Goal: Information Seeking & Learning: Compare options

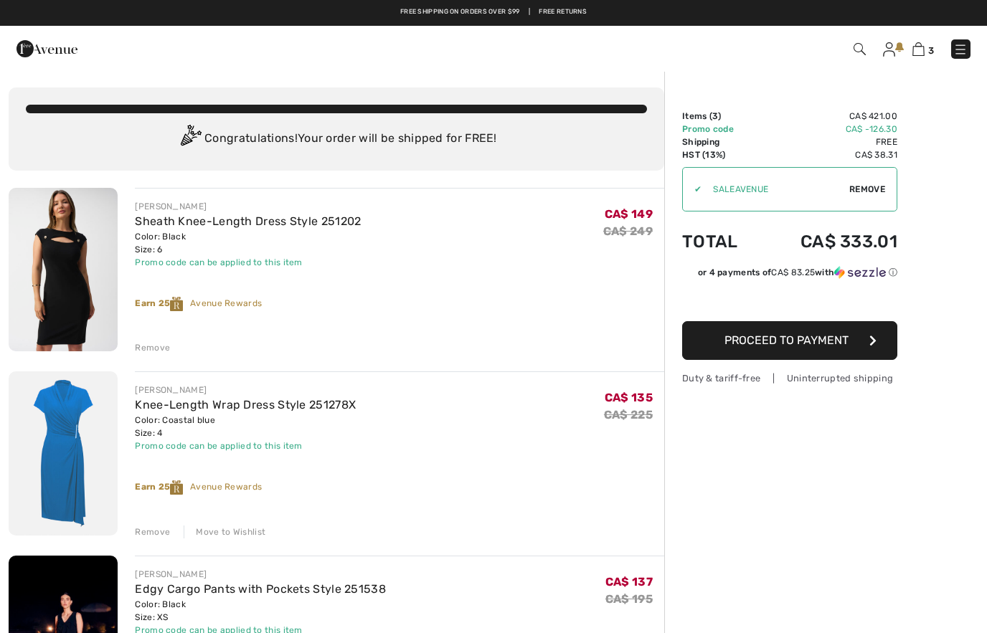
click at [42, 47] on img at bounding box center [46, 48] width 61 height 29
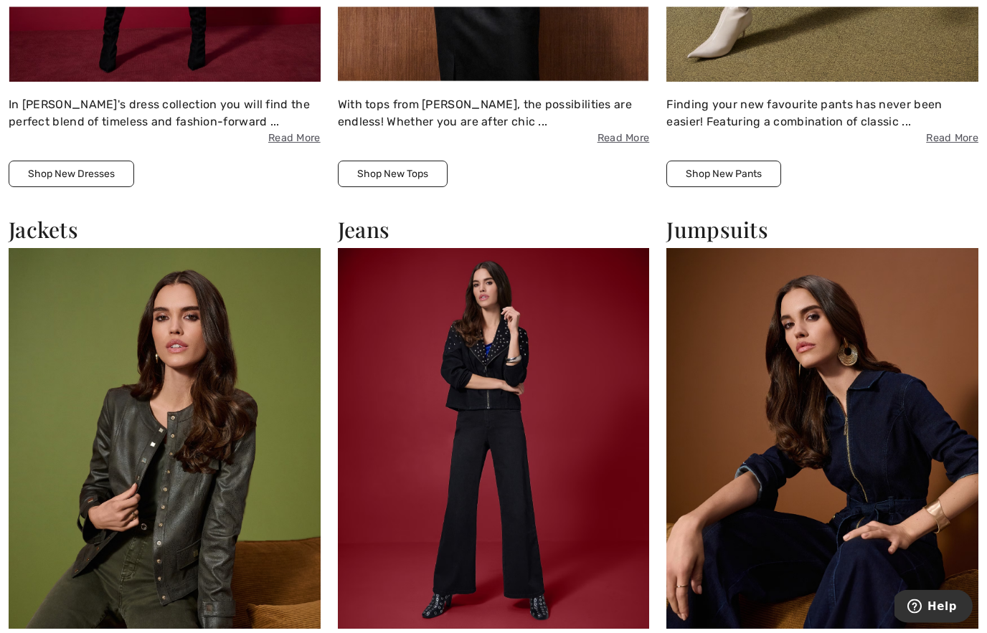
scroll to position [1166, 0]
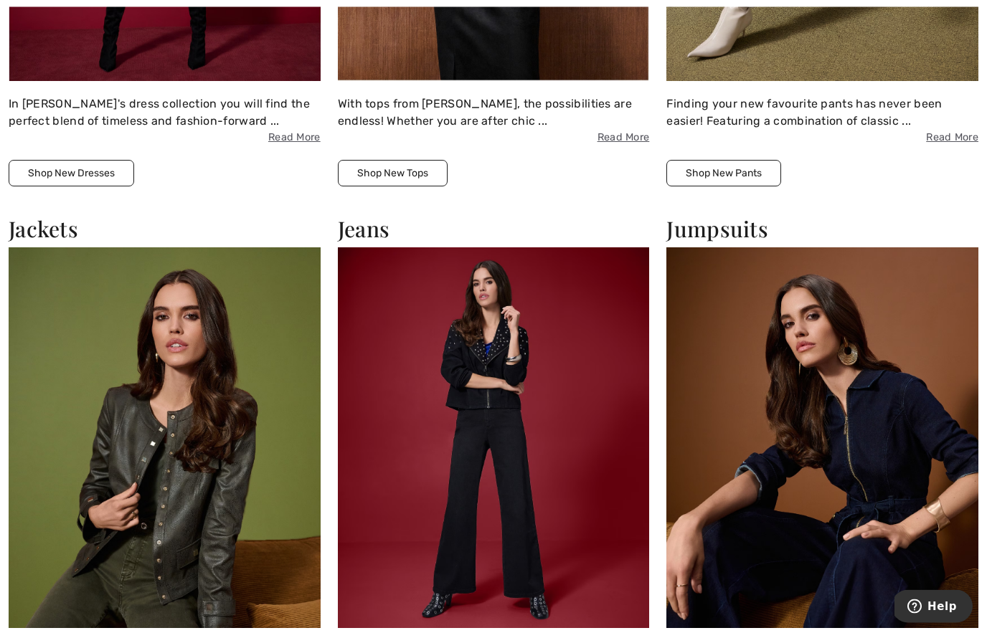
click at [728, 239] on h2 "Jumpsuits" at bounding box center [822, 230] width 312 height 26
click at [719, 230] on h2 "Jumpsuits" at bounding box center [822, 230] width 312 height 26
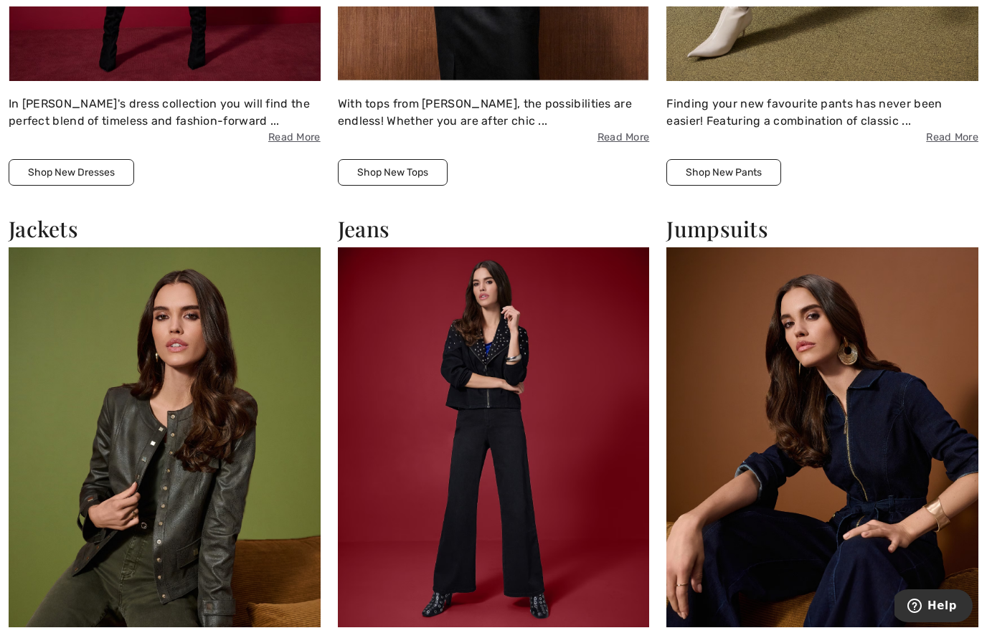
scroll to position [1167, 0]
click at [934, 524] on img at bounding box center [822, 437] width 312 height 381
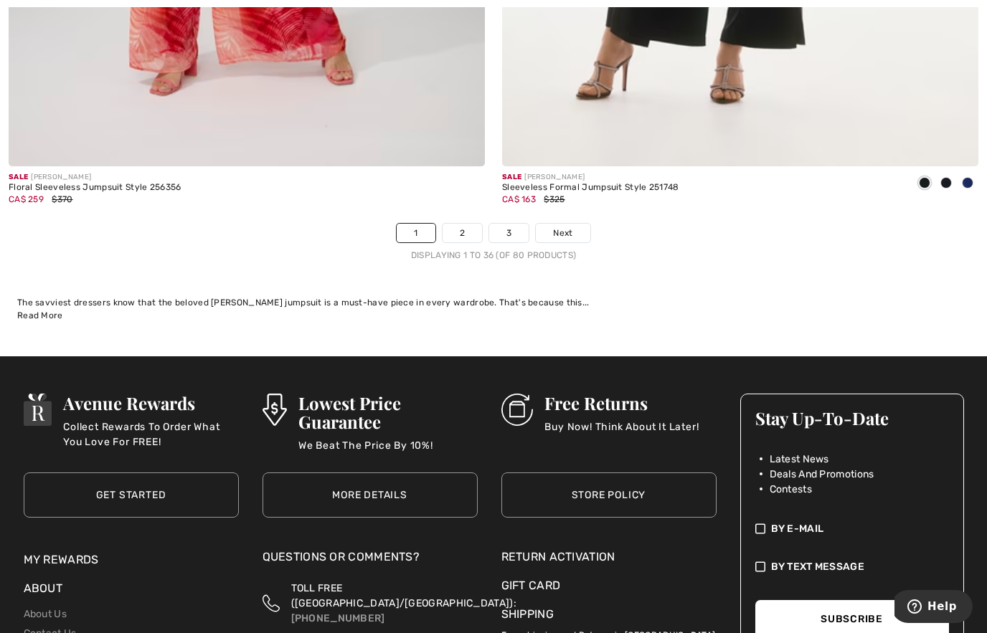
scroll to position [14254, 0]
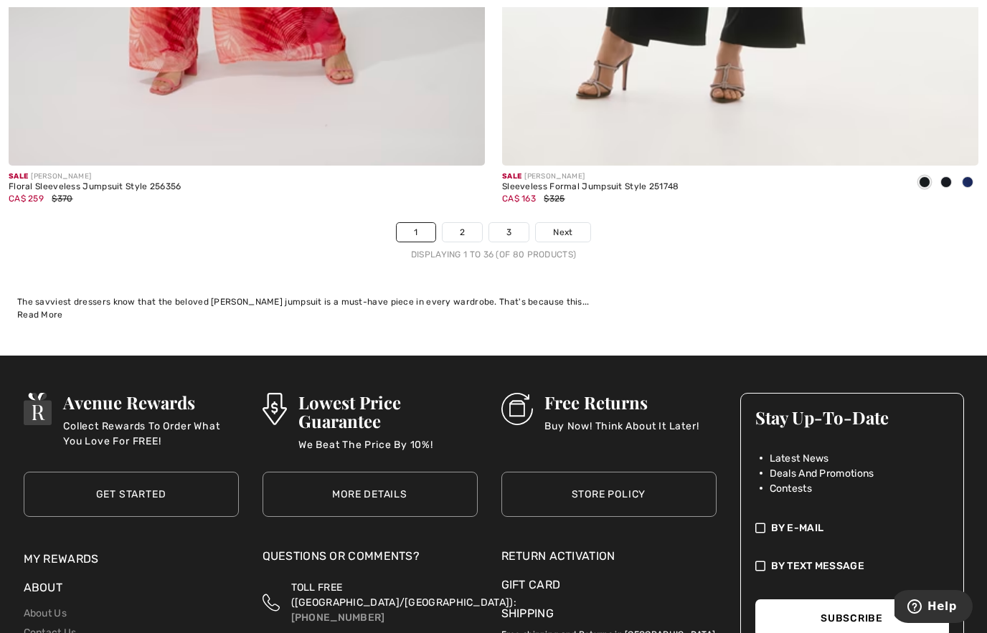
click at [571, 227] on span "Next" at bounding box center [562, 232] width 19 height 13
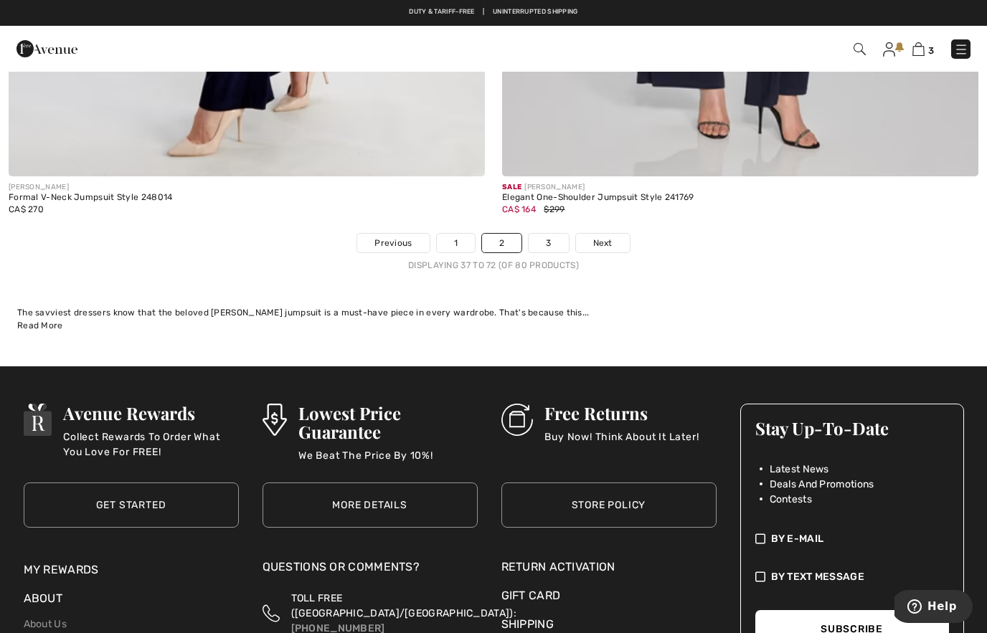
scroll to position [14247, 0]
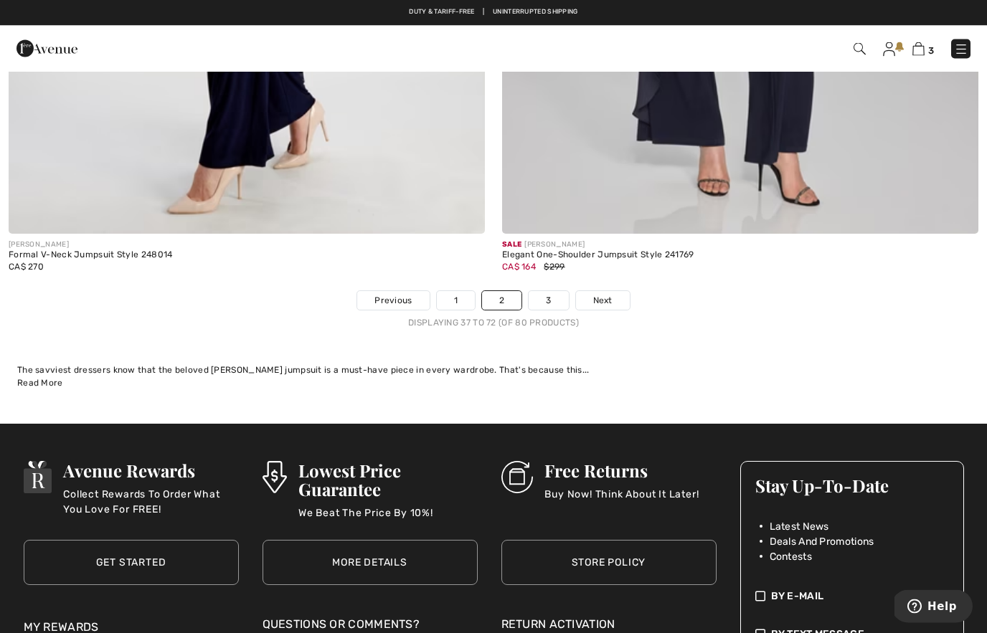
click at [601, 295] on span "Next" at bounding box center [602, 301] width 19 height 13
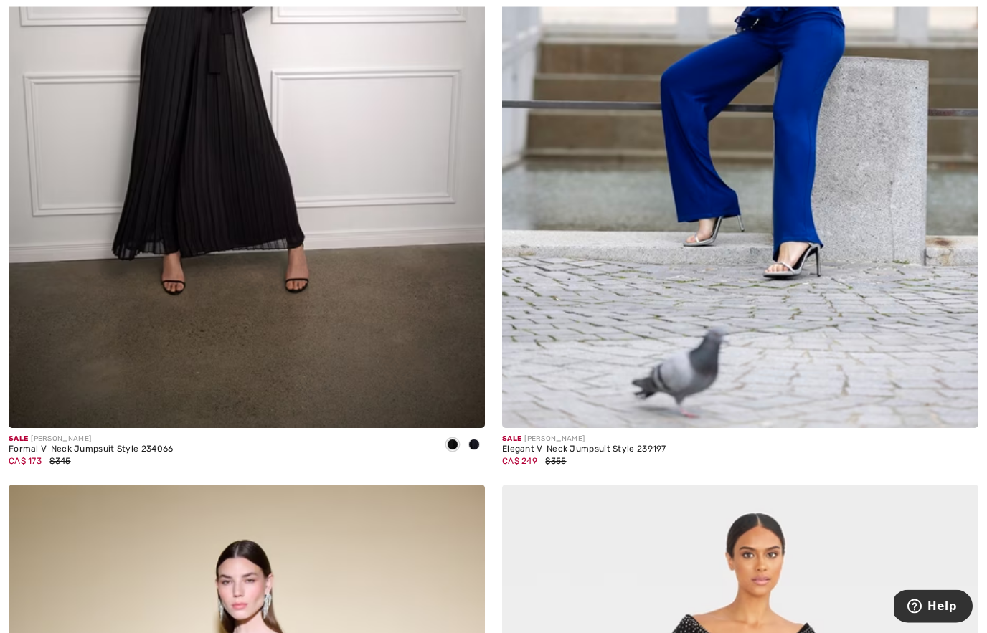
scroll to position [544, 0]
click at [350, 326] on img at bounding box center [247, 71] width 476 height 715
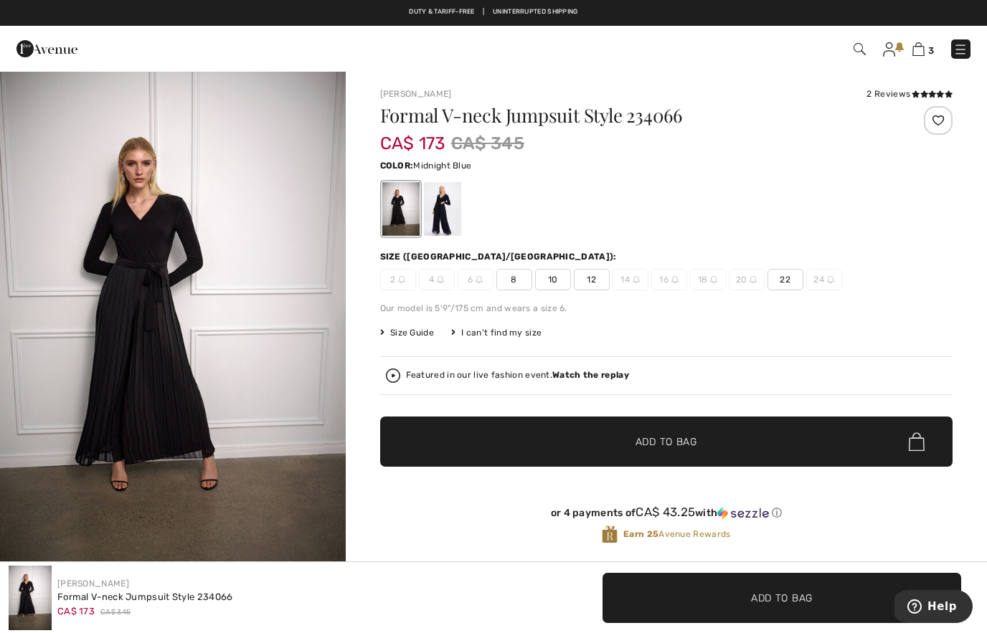
click at [448, 229] on div at bounding box center [441, 209] width 37 height 54
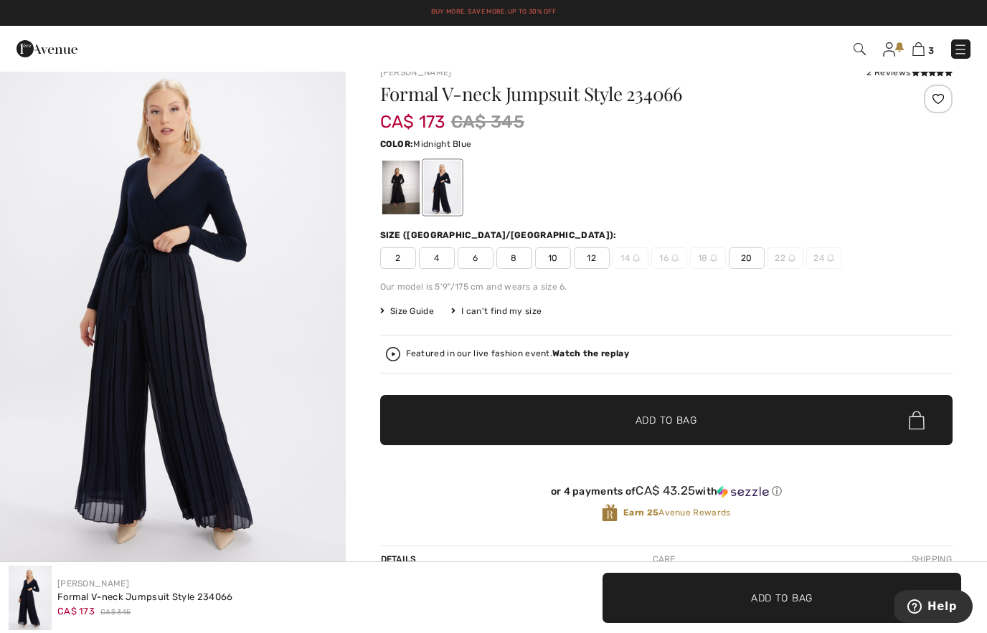
click at [291, 320] on img "1 / 5" at bounding box center [173, 308] width 346 height 518
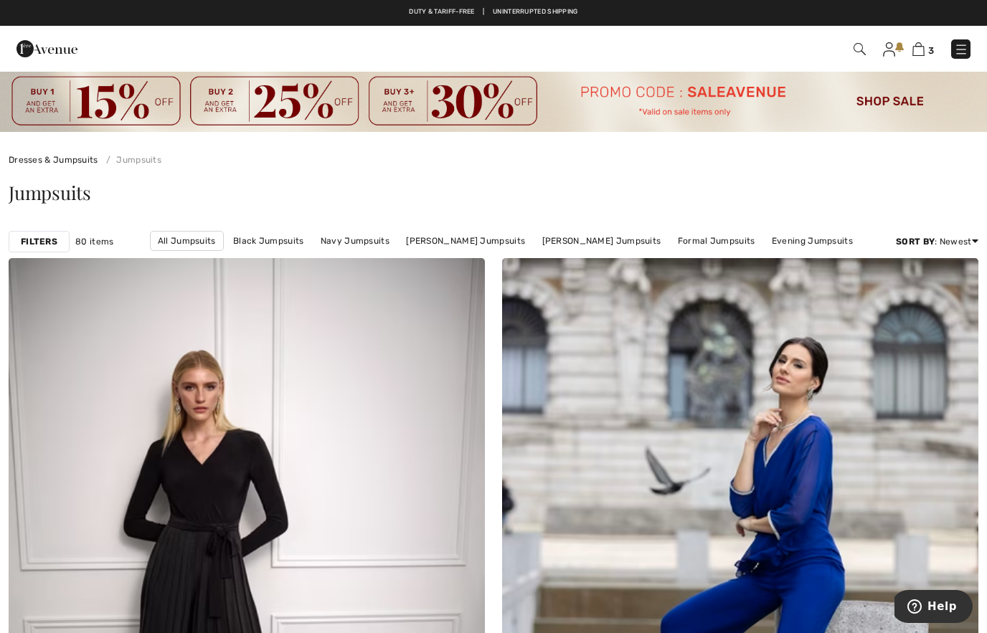
click at [37, 82] on img at bounding box center [493, 101] width 987 height 62
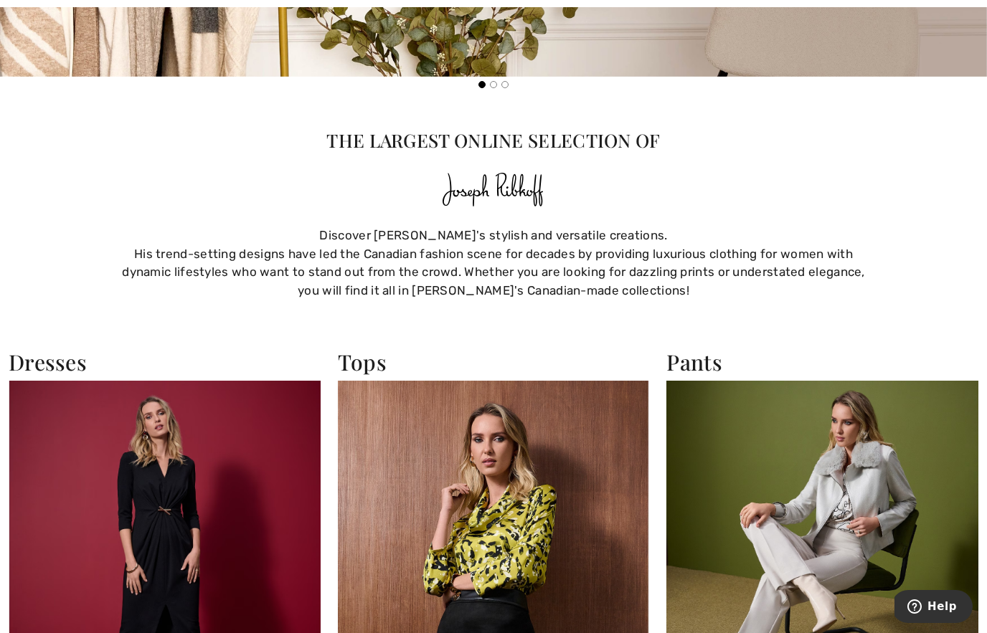
scroll to position [546, 0]
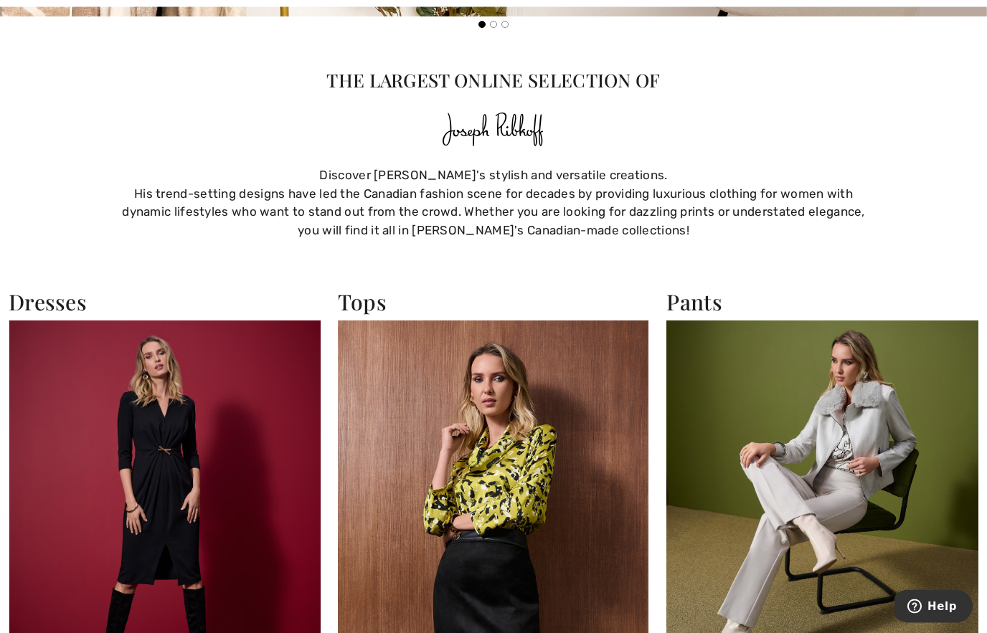
click at [67, 296] on h2 "Dresses" at bounding box center [165, 303] width 312 height 26
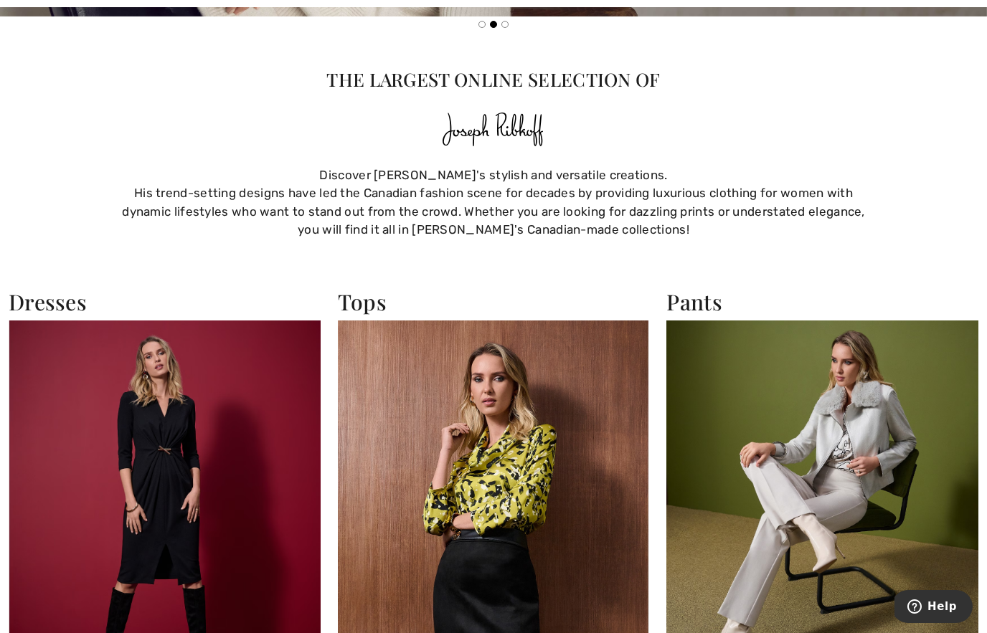
click at [56, 300] on h2 "Dresses" at bounding box center [165, 302] width 312 height 26
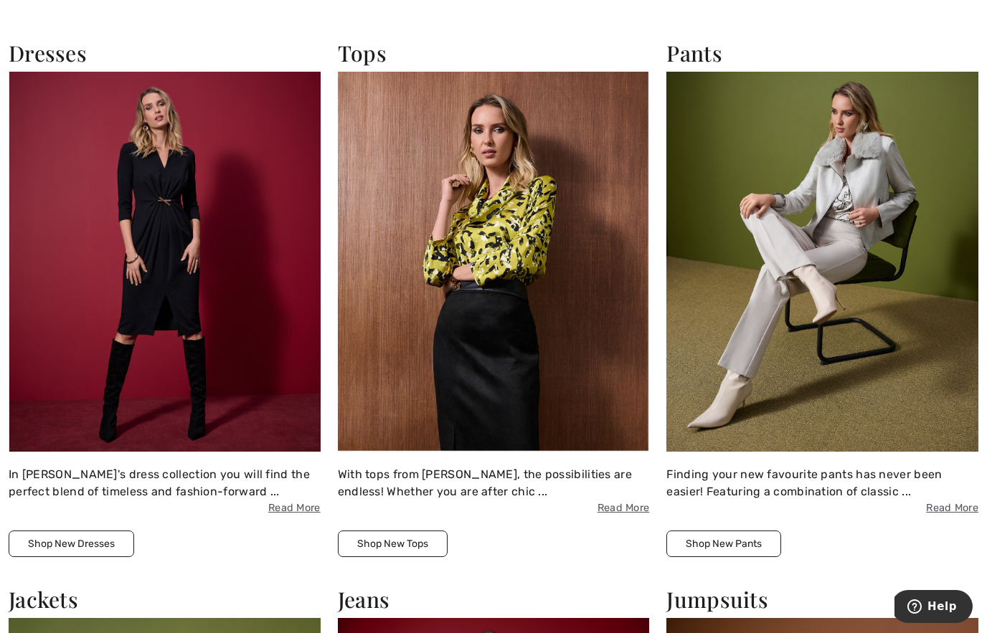
scroll to position [795, 0]
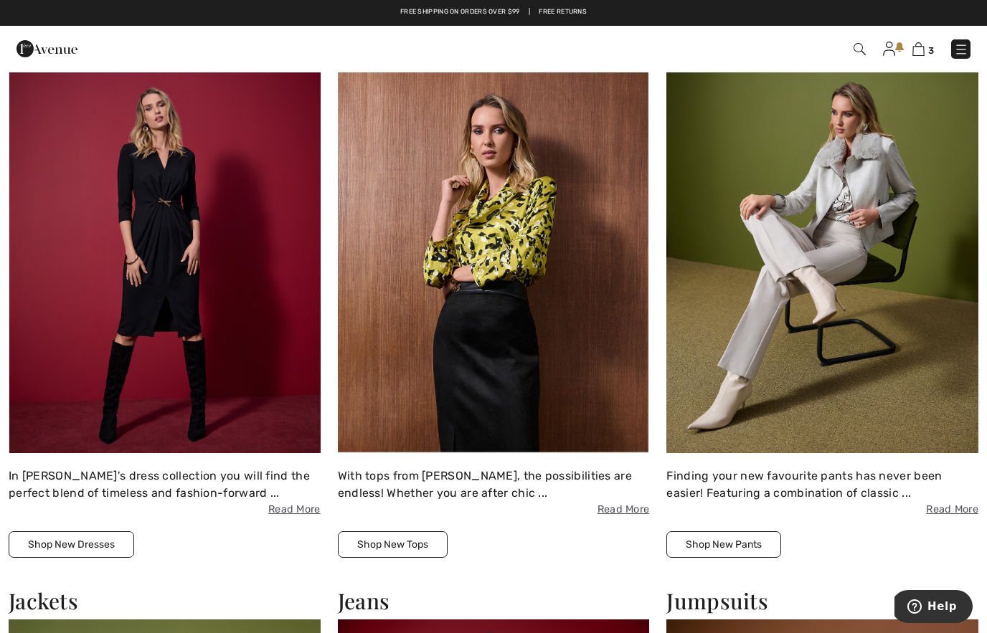
click at [77, 542] on button "Shop New Dresses" at bounding box center [72, 545] width 126 height 27
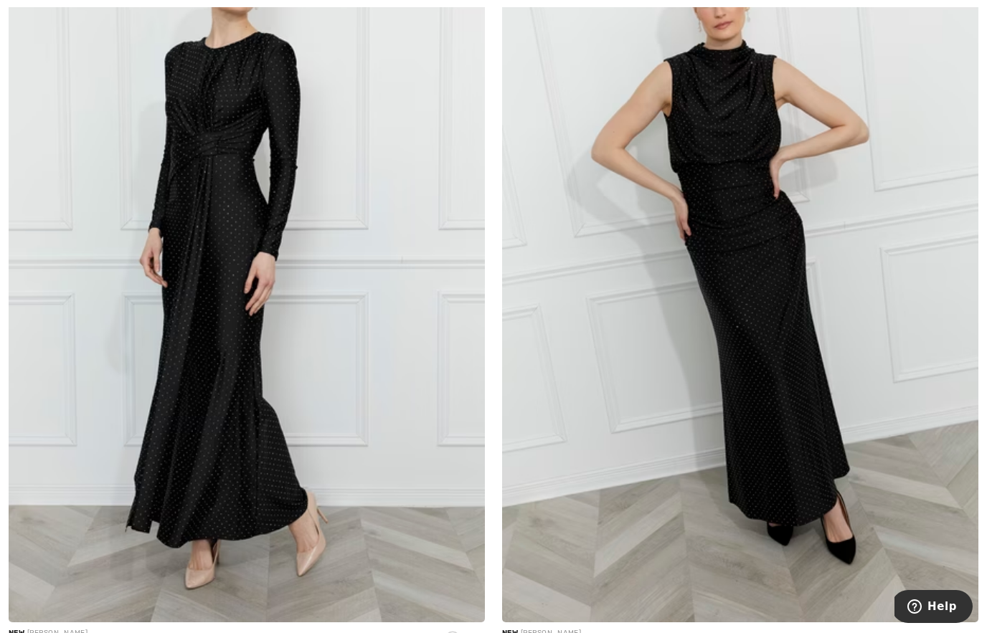
scroll to position [4215, 0]
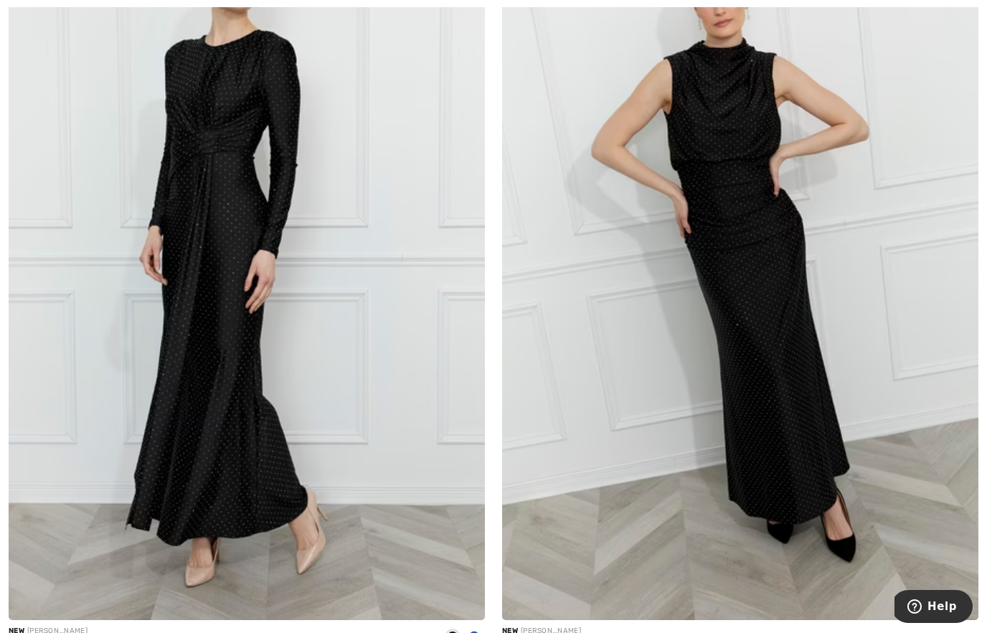
click at [488, 631] on div "New FRANK LYMAN Polka Dot Maxi Dress Style 259742 CA$ 340" at bounding box center [247, 291] width 494 height 771
click at [487, 633] on div "New FRANK LYMAN Polka Dot Maxi Dress Style 259742 CA$ 340" at bounding box center [247, 291] width 494 height 771
click at [487, 632] on div "New FRANK LYMAN Polka Dot Maxi Dress Style 259742 CA$ 340" at bounding box center [247, 291] width 494 height 771
click at [489, 633] on div "New FRANK LYMAN Polka Dot Maxi Dress Style 259742 CA$ 340" at bounding box center [247, 291] width 494 height 771
click at [486, 633] on div "New FRANK LYMAN Polka Dot Maxi Dress Style 259742 CA$ 340" at bounding box center [247, 291] width 494 height 771
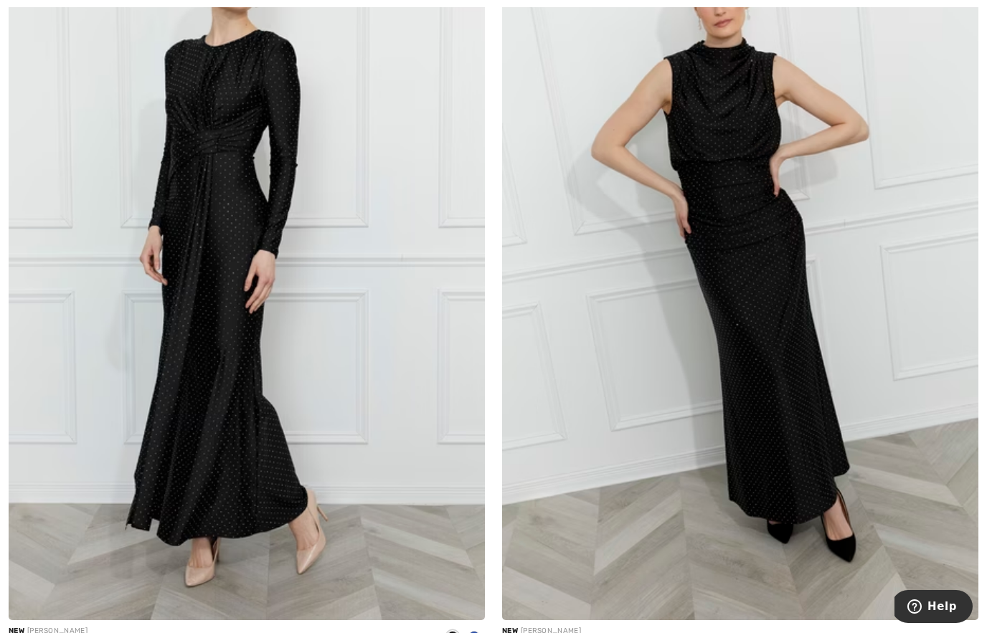
click at [486, 633] on div "New FRANK LYMAN Polka Dot Maxi Dress Style 259742 CA$ 340" at bounding box center [247, 291] width 494 height 771
click at [242, 424] on img at bounding box center [247, 263] width 476 height 715
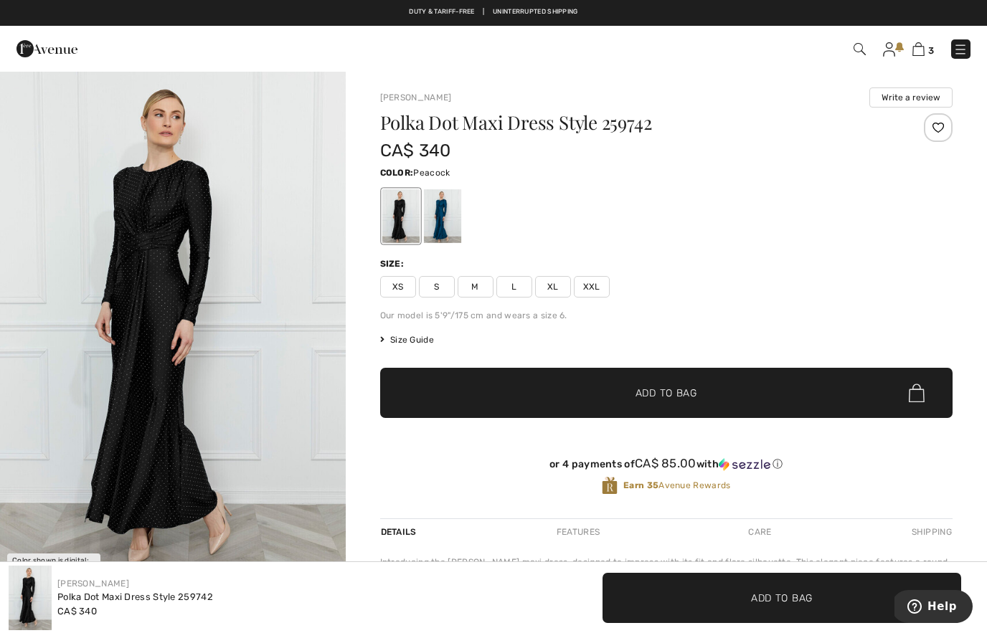
click at [449, 221] on div at bounding box center [441, 216] width 37 height 54
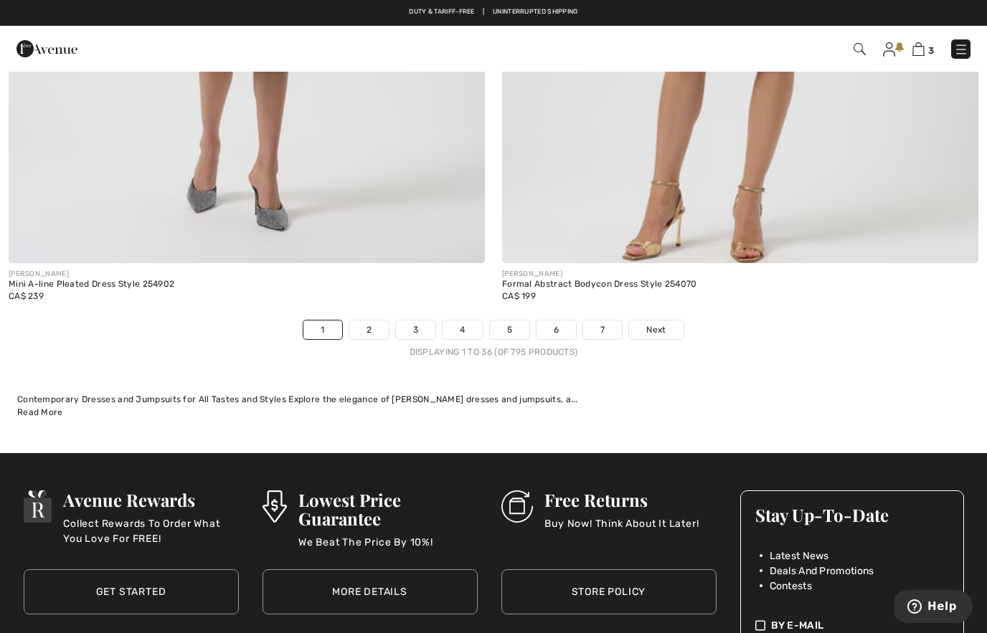
scroll to position [14221, 0]
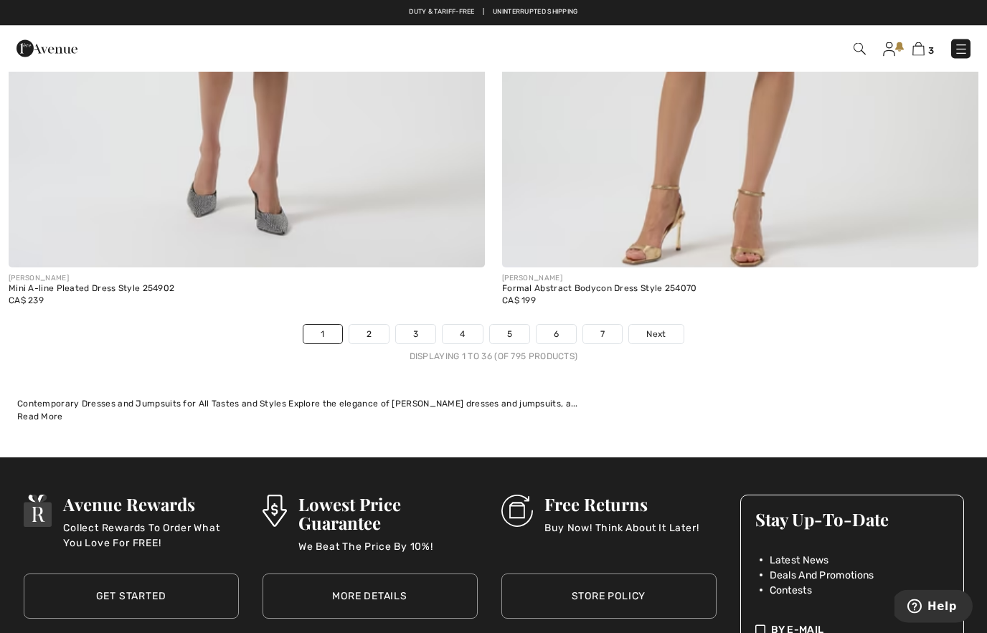
click at [659, 329] on span "Next" at bounding box center [655, 335] width 19 height 13
click at [654, 329] on span "Next" at bounding box center [655, 335] width 19 height 13
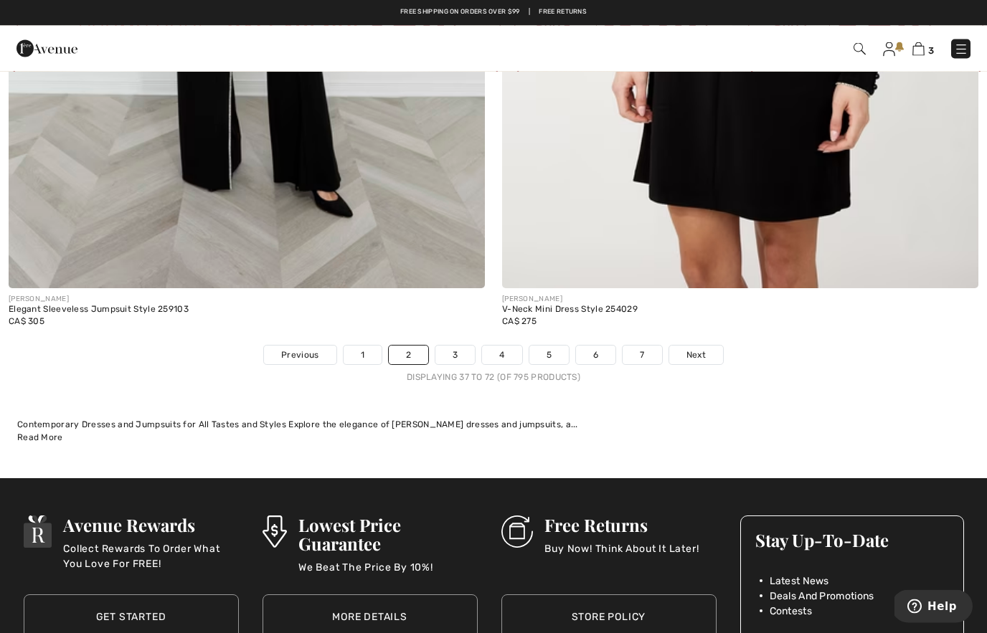
scroll to position [14235, 0]
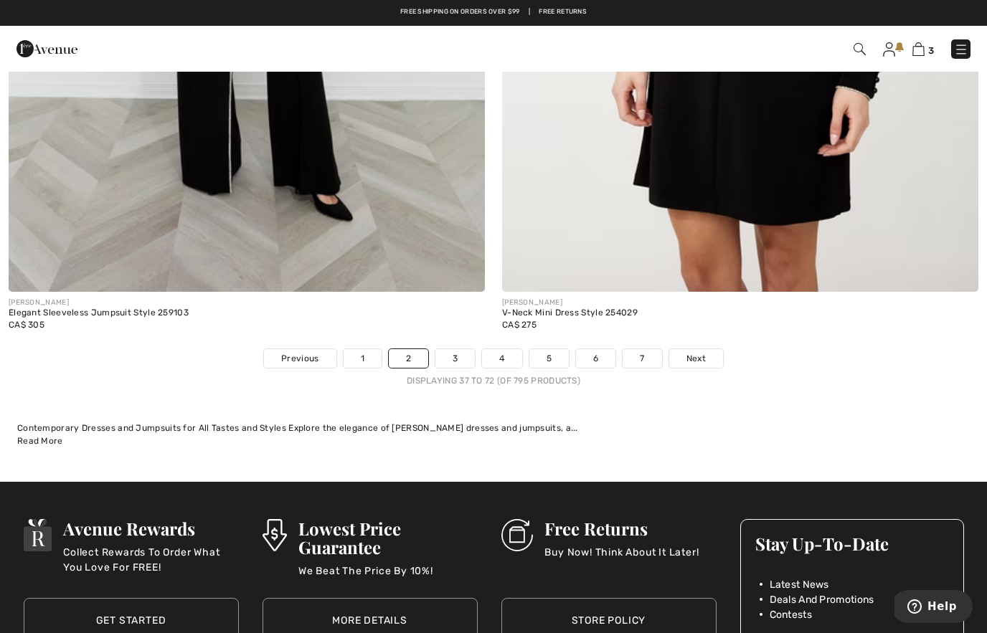
click at [699, 349] on link "Next" at bounding box center [696, 358] width 54 height 19
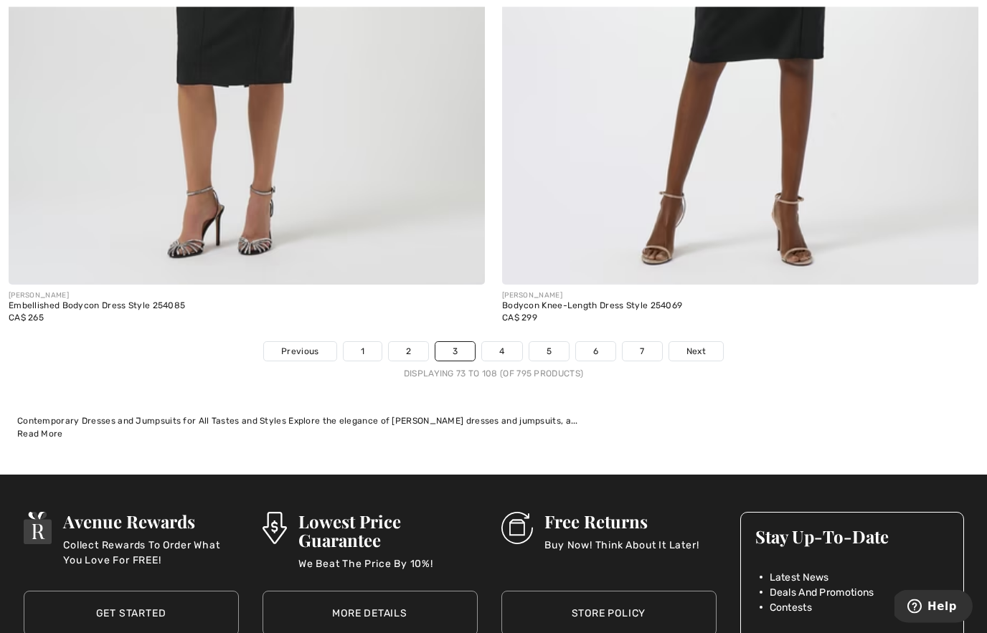
scroll to position [14145, 0]
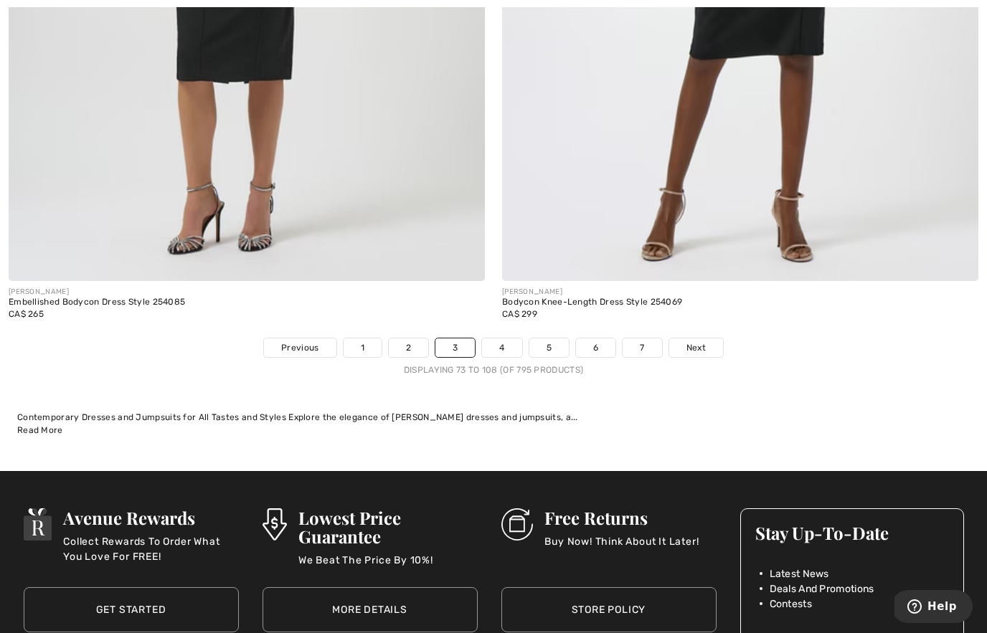
click at [697, 341] on span "Next" at bounding box center [696, 347] width 19 height 13
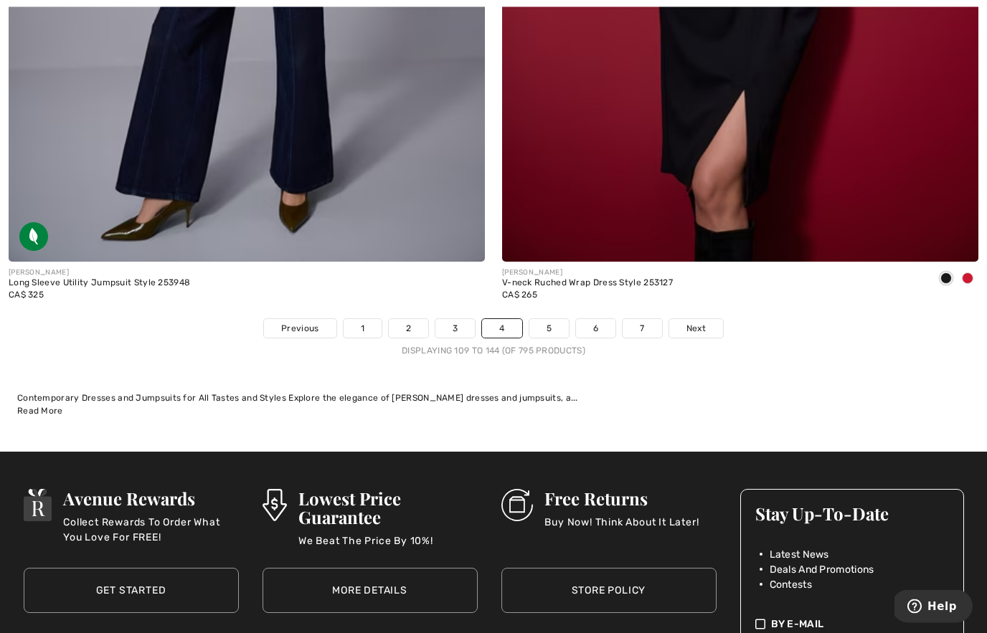
scroll to position [14248, 0]
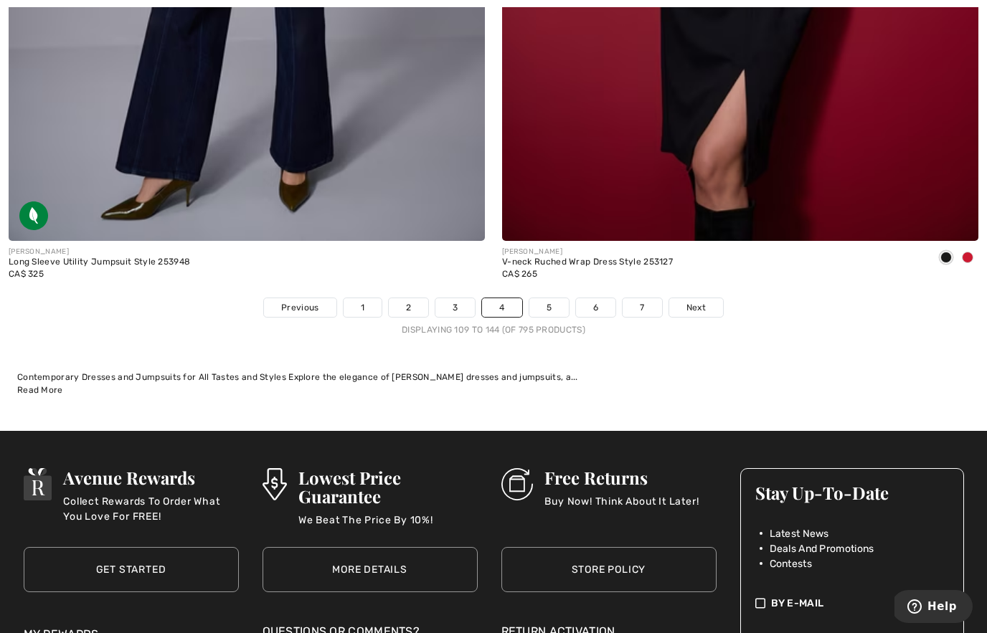
click at [709, 298] on link "Next" at bounding box center [696, 307] width 54 height 19
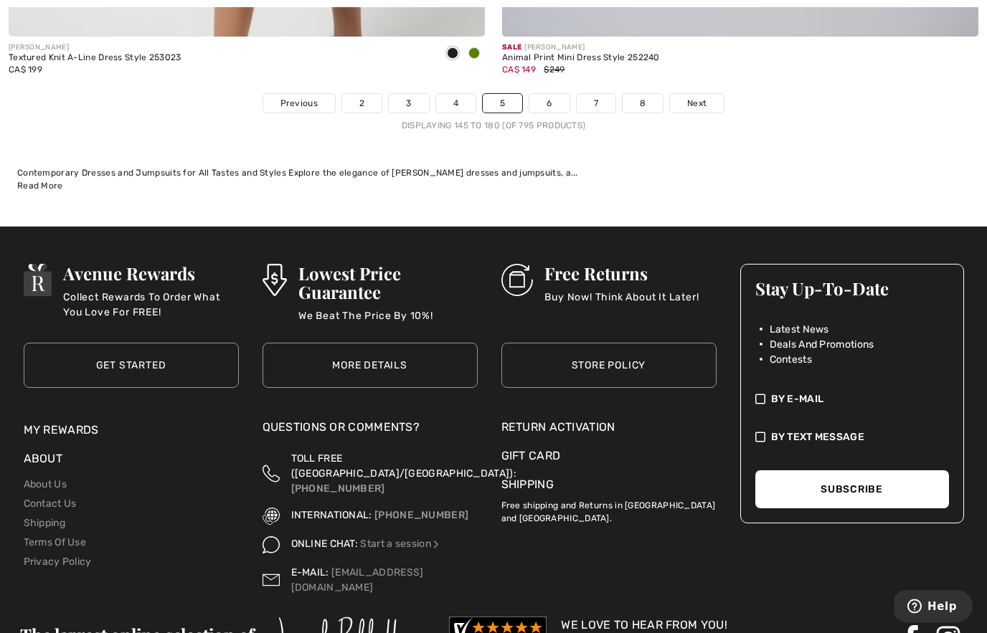
scroll to position [14497, 0]
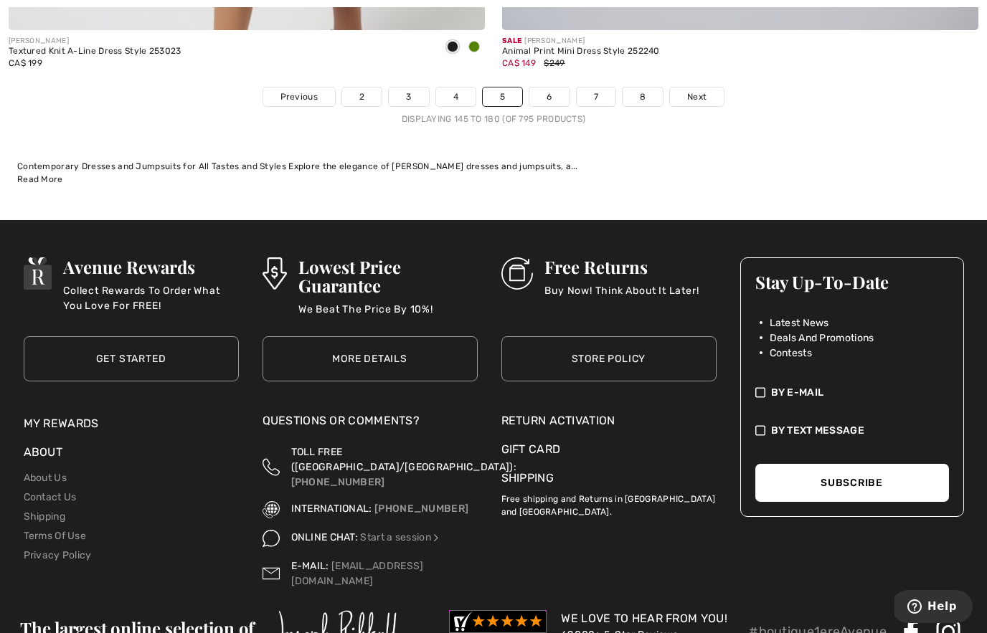
click at [694, 90] on span "Next" at bounding box center [696, 96] width 19 height 13
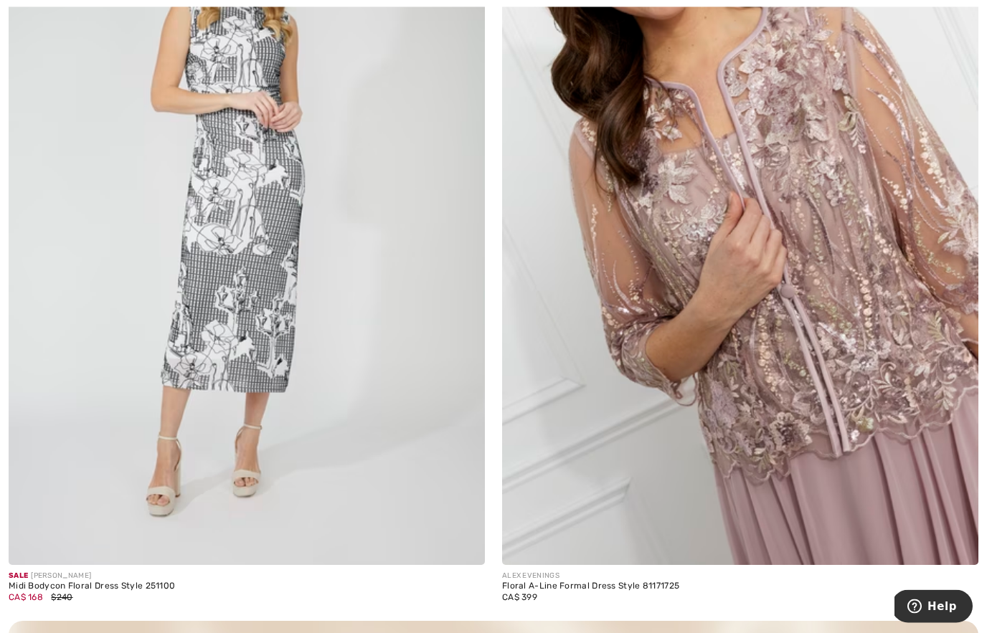
scroll to position [9047, 0]
click at [334, 391] on img at bounding box center [247, 208] width 476 height 715
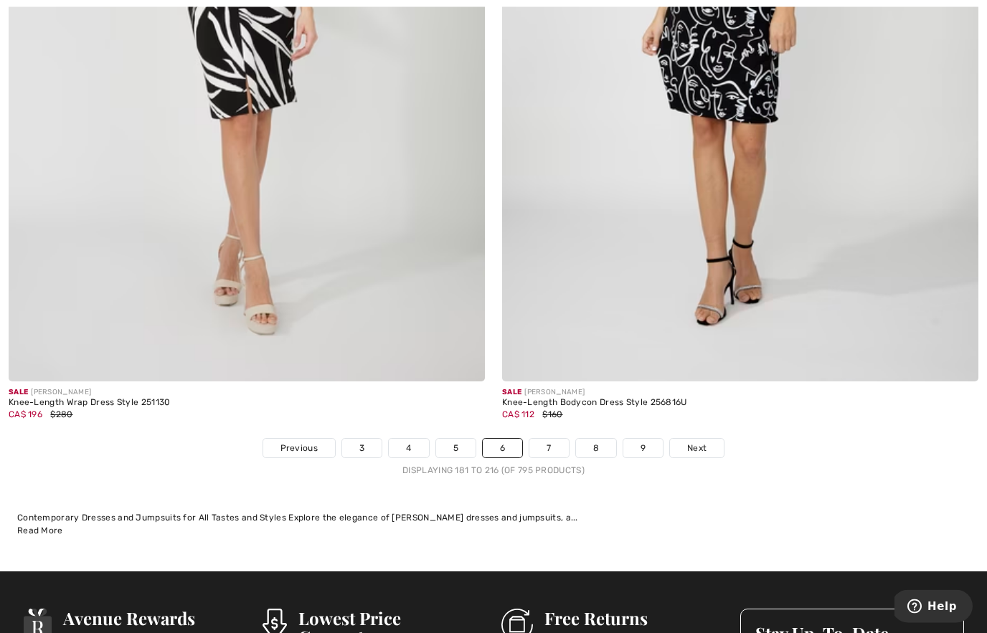
scroll to position [14107, 0]
click at [692, 442] on span "Next" at bounding box center [696, 448] width 19 height 13
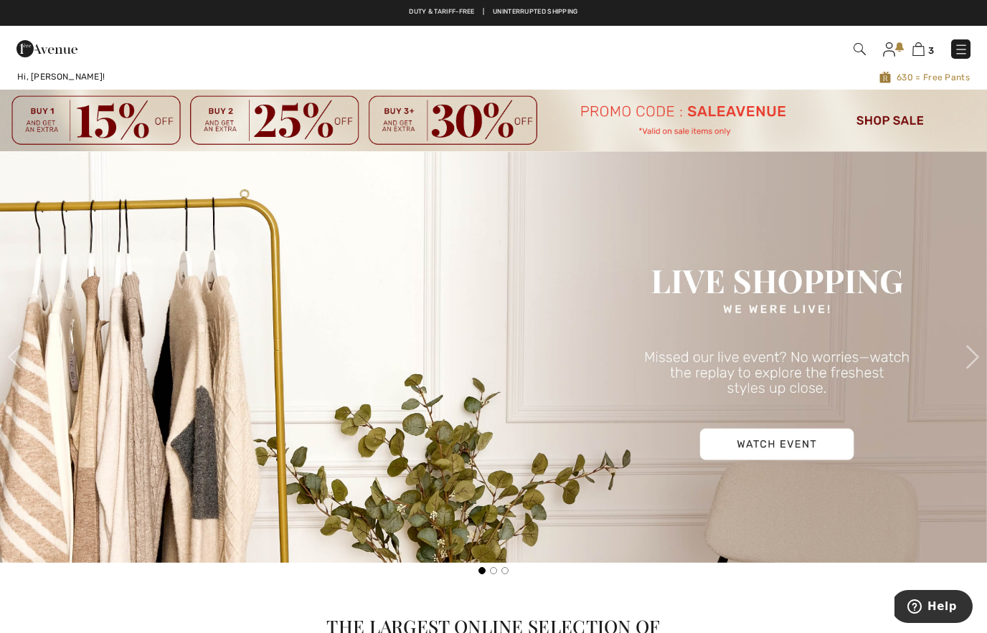
click at [866, 53] on img at bounding box center [860, 49] width 12 height 12
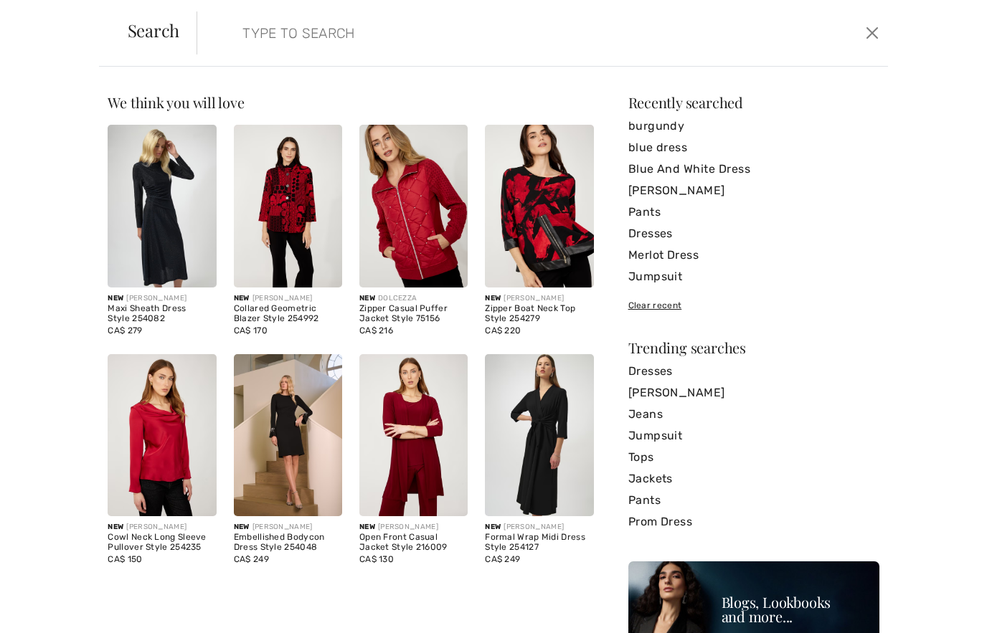
click at [702, 394] on link "[PERSON_NAME]" at bounding box center [753, 393] width 251 height 22
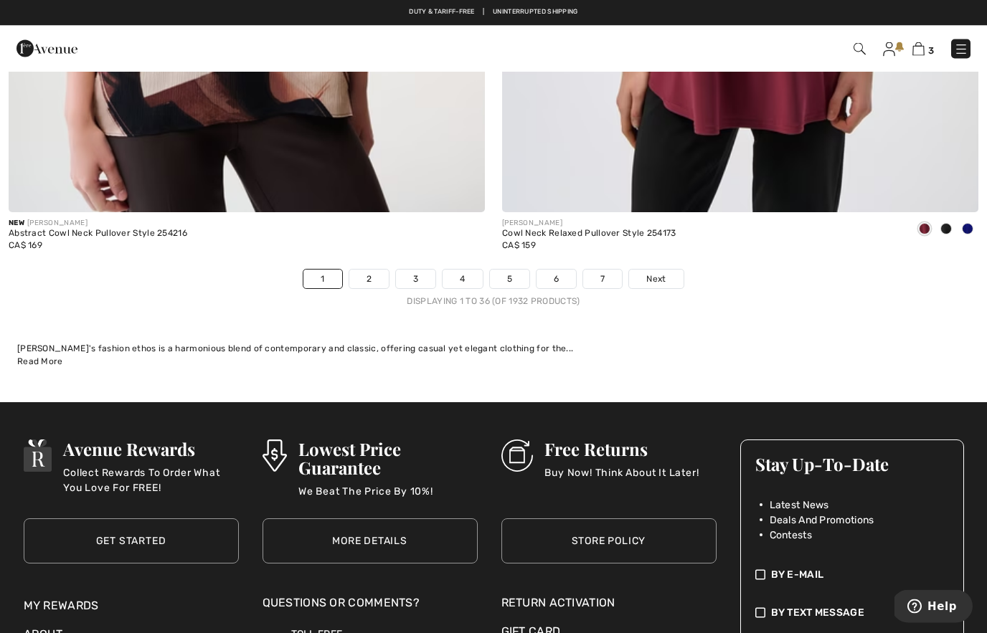
scroll to position [14538, 0]
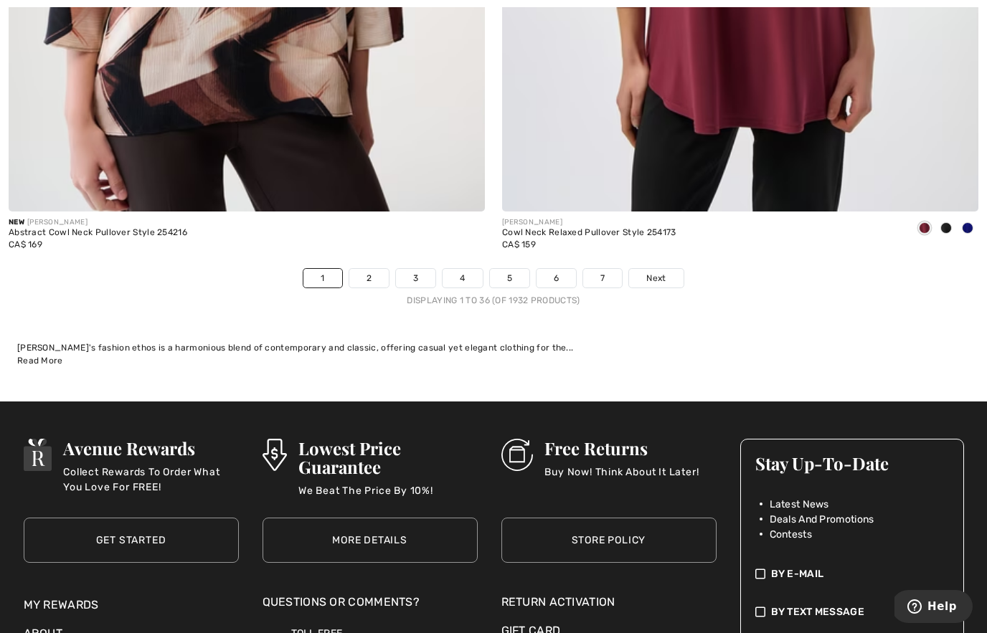
click at [656, 272] on span "Next" at bounding box center [655, 278] width 19 height 13
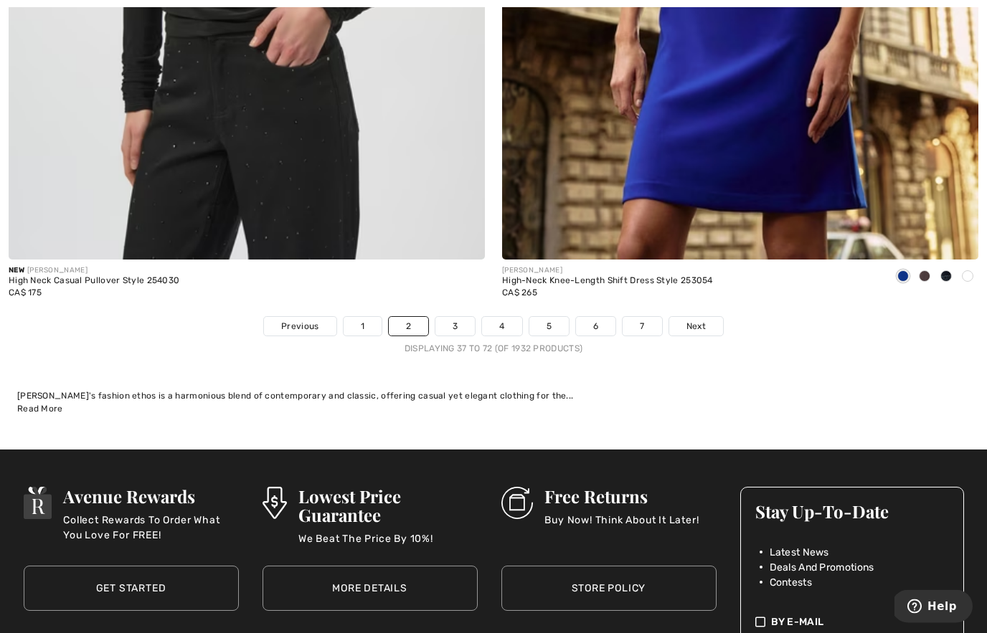
scroll to position [14528, 0]
click at [702, 320] on span "Next" at bounding box center [696, 326] width 19 height 13
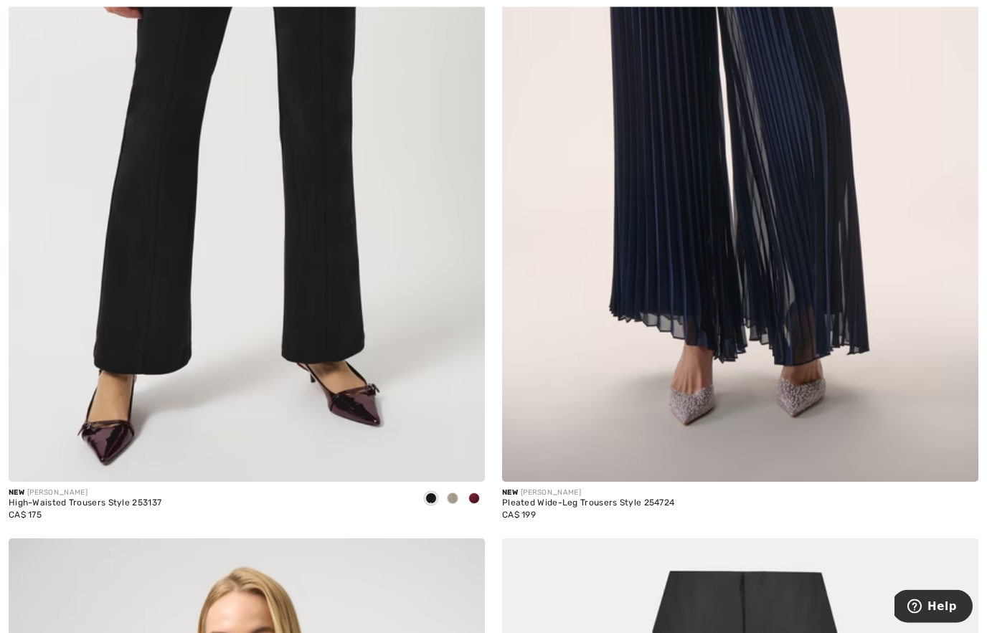
scroll to position [3859, 0]
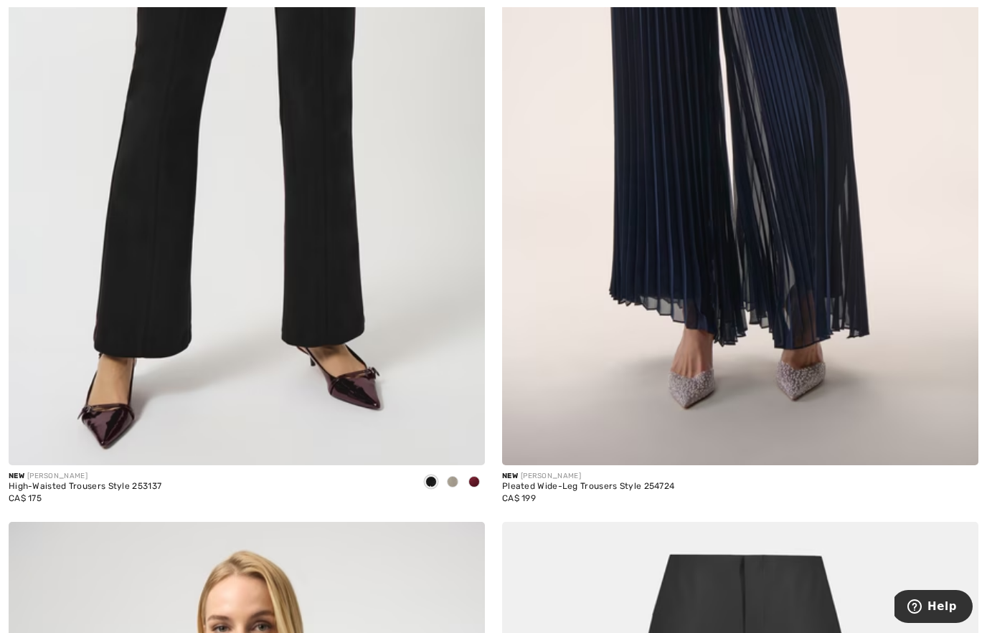
click at [758, 343] on img at bounding box center [740, 108] width 476 height 715
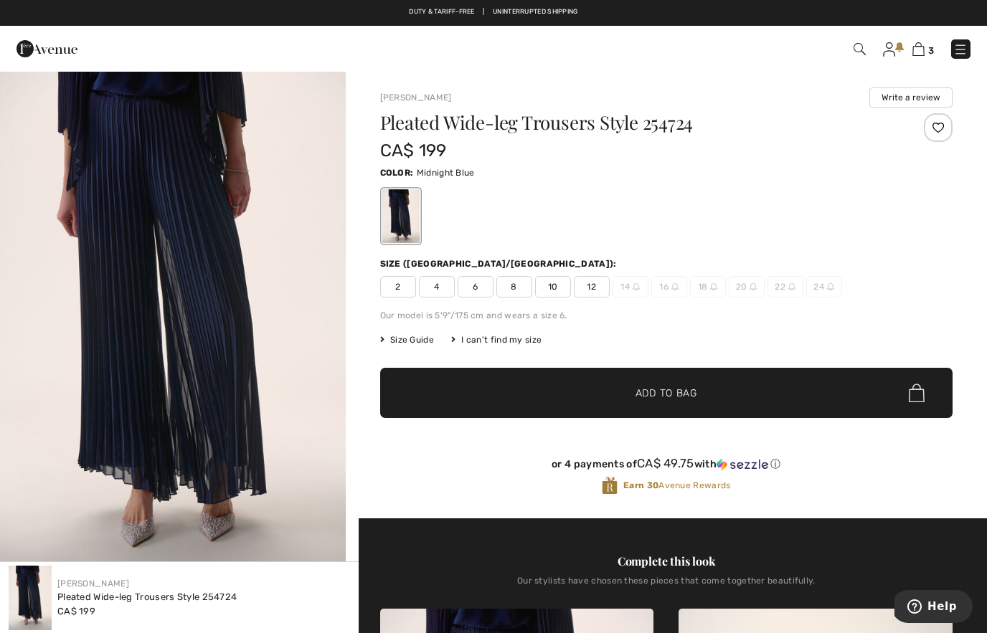
click at [265, 313] on img "1 / 4" at bounding box center [173, 329] width 346 height 518
